Goal: Task Accomplishment & Management: Manage account settings

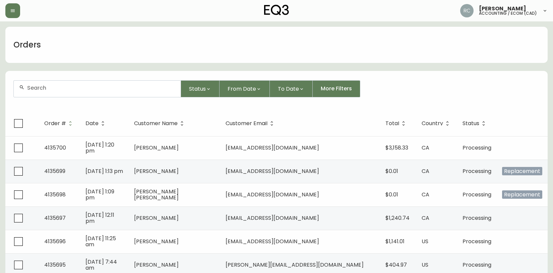
click at [150, 89] on input "text" at bounding box center [101, 88] width 148 height 6
paste input "4135676"
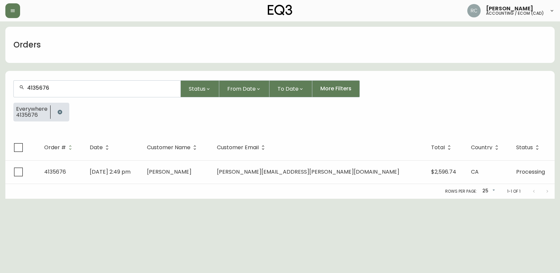
type input "4135676"
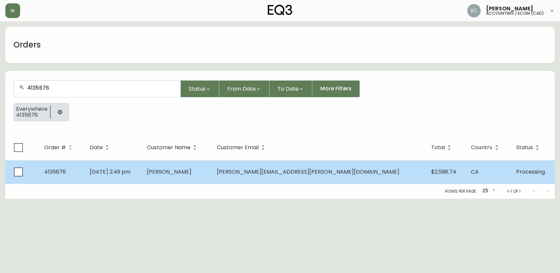
click at [84, 177] on td "4135676" at bounding box center [62, 171] width 46 height 23
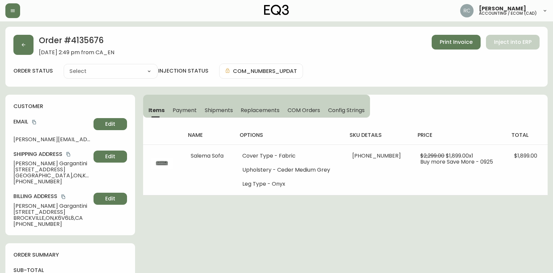
type input "Processing"
select select "PROCESSING"
click at [37, 165] on span "Juan Gargantini" at bounding box center [51, 164] width 77 height 6
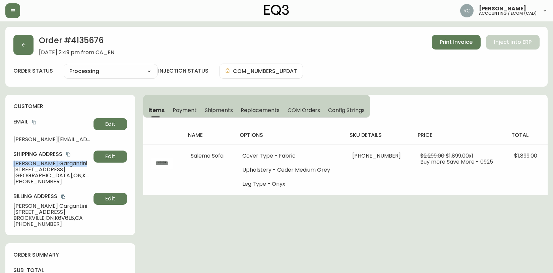
copy span "Juan Gargantini"
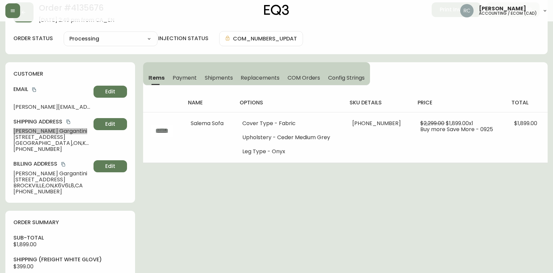
scroll to position [100, 0]
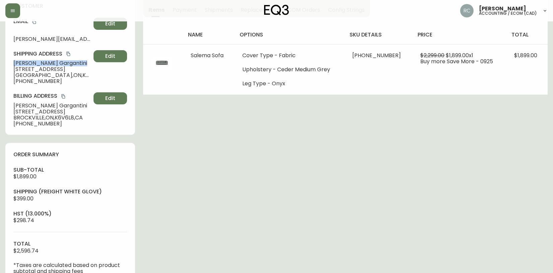
click at [25, 177] on span "$1,899.00" at bounding box center [24, 177] width 23 height 8
click at [26, 177] on span "$1,899.00" at bounding box center [24, 177] width 23 height 8
copy span "1,899.00"
click at [67, 165] on div "order summary sub-total $1,899.00 Shipping ( Freight White Glove ) $399.00 hst …" at bounding box center [70, 213] width 130 height 140
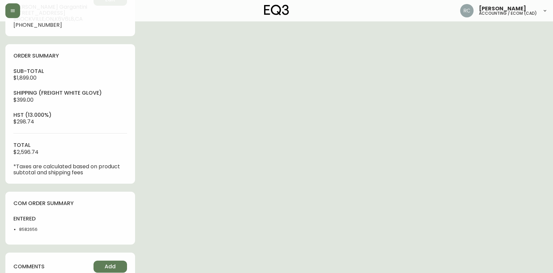
scroll to position [201, 0]
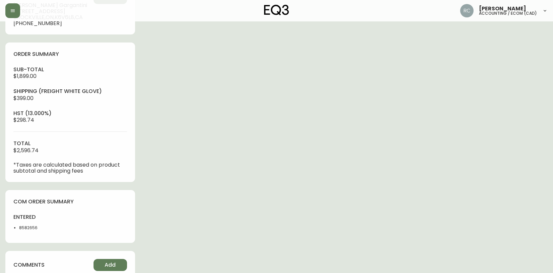
click at [28, 228] on li "8582656" at bounding box center [42, 228] width 47 height 6
copy li "8582656"
drag, startPoint x: 178, startPoint y: 174, endPoint x: 130, endPoint y: 240, distance: 82.0
click at [178, 174] on div "Order # 4135676 October 5, 2025 at 2:49 pm from CA_EN Print Invoice Inject into…" at bounding box center [276, 80] width 542 height 508
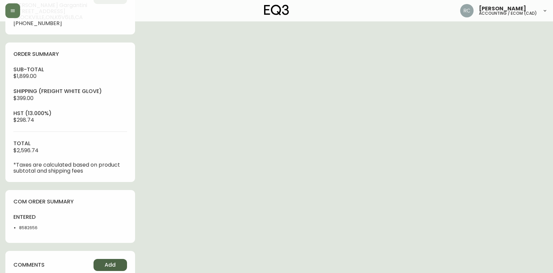
click at [105, 267] on button "Add" at bounding box center [109, 265] width 33 height 12
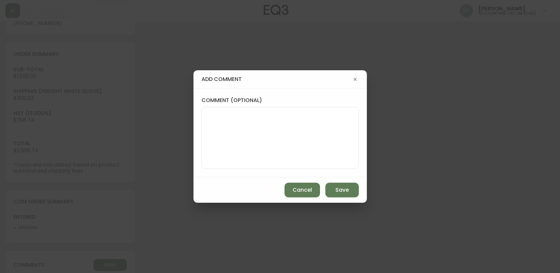
click at [259, 159] on textarea "comment (optional)" at bounding box center [280, 138] width 146 height 54
click at [261, 133] on textarea "add" at bounding box center [280, 138] width 146 height 54
type textarea "written value added to DSIF 108"
click at [333, 193] on button "Save" at bounding box center [342, 190] width 33 height 15
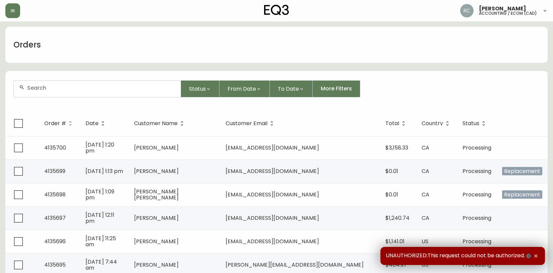
click at [117, 96] on div at bounding box center [97, 89] width 167 height 16
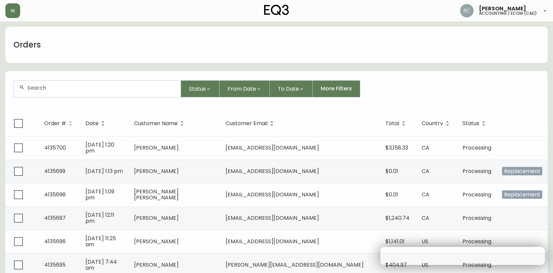
paste input "4135413"
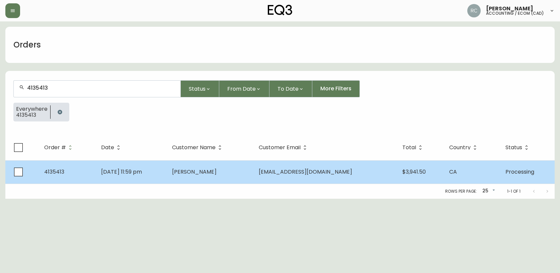
type input "4135413"
click at [231, 171] on td "mat nowak" at bounding box center [210, 171] width 87 height 23
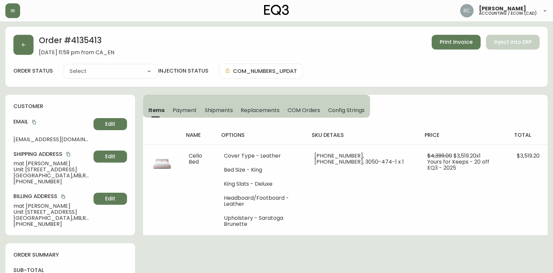
type input "Processing"
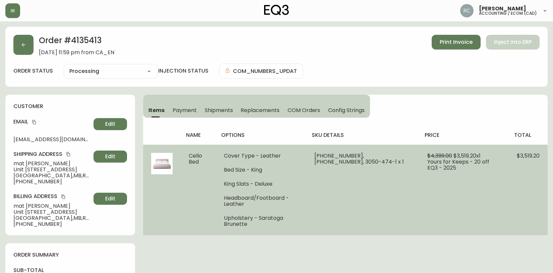
select select "PROCESSING"
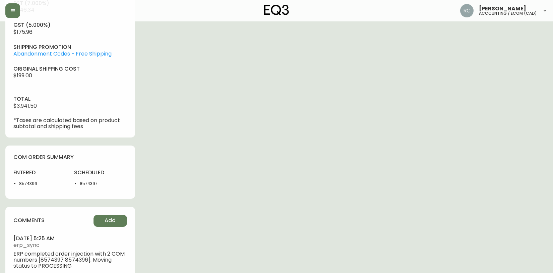
scroll to position [327, 0]
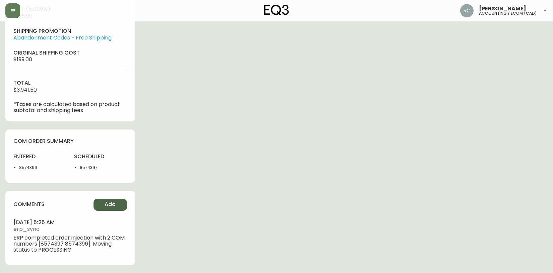
click at [109, 206] on span "Add" at bounding box center [110, 204] width 11 height 7
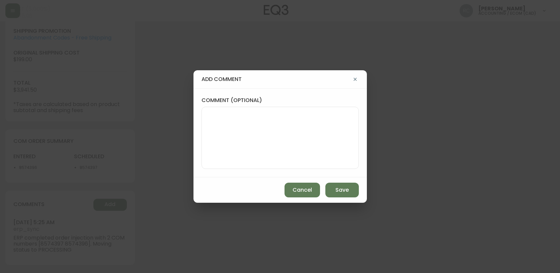
click at [228, 152] on textarea "comment (optional)" at bounding box center [280, 138] width 146 height 54
type textarea "written value added to DSJOD 104"
click at [343, 187] on span "Save" at bounding box center [342, 190] width 13 height 7
